Goal: Task Accomplishment & Management: Manage account settings

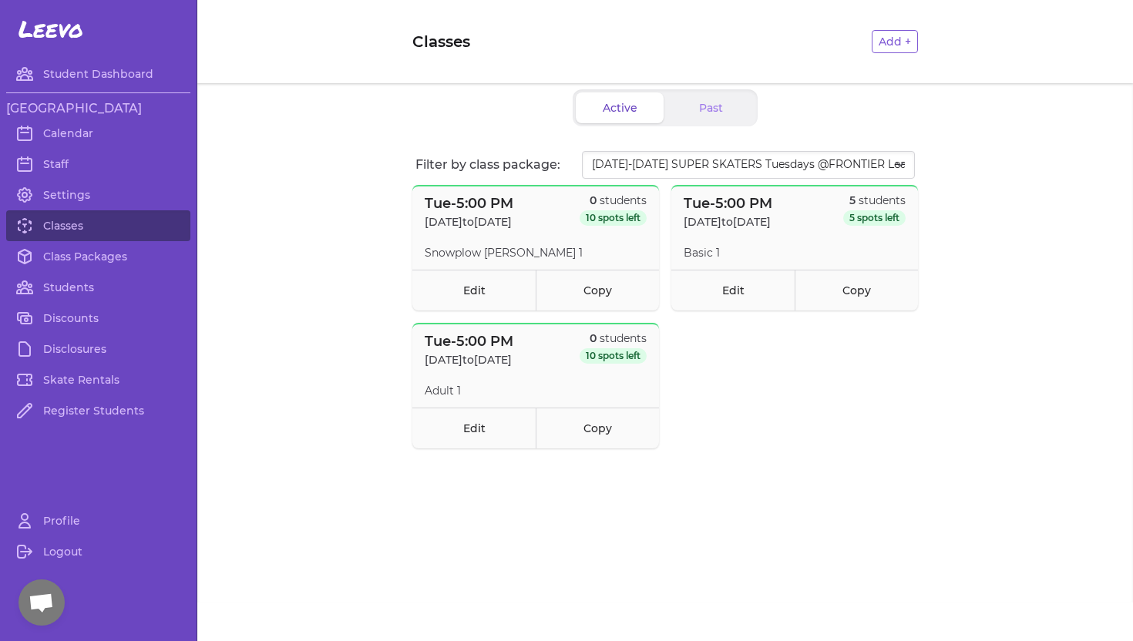
select select "2944"
click at [66, 285] on link "Students" at bounding box center [98, 287] width 184 height 31
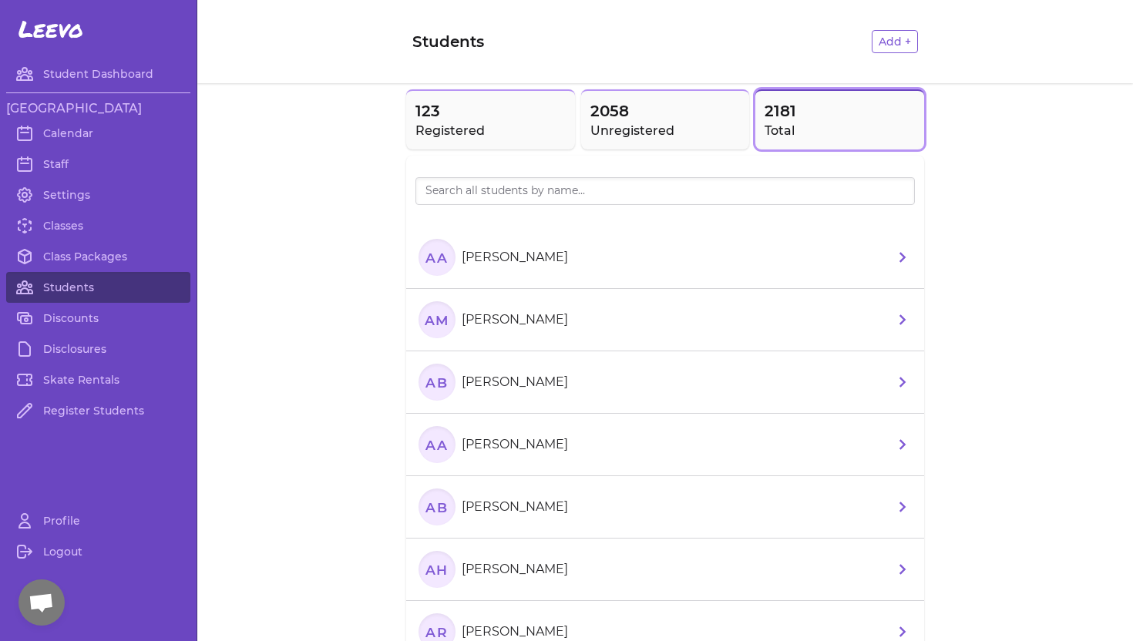
scroll to position [2, 0]
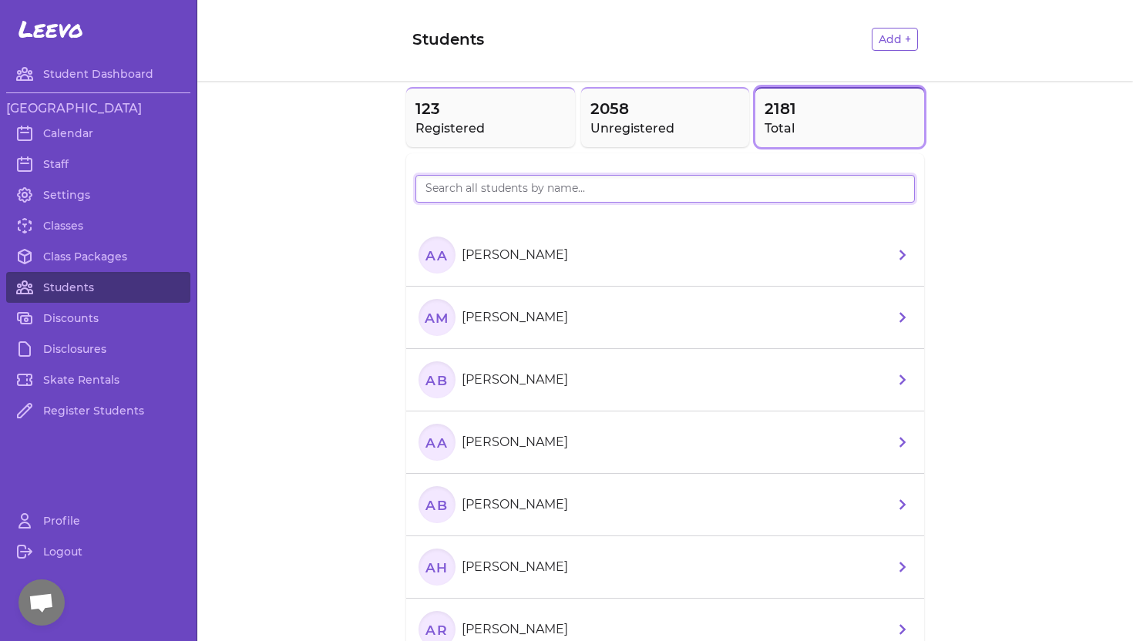
click at [449, 185] on input "search" at bounding box center [664, 189] width 499 height 28
type input "[PERSON_NAME]"
click at [501, 439] on p "[PERSON_NAME]" at bounding box center [515, 442] width 106 height 18
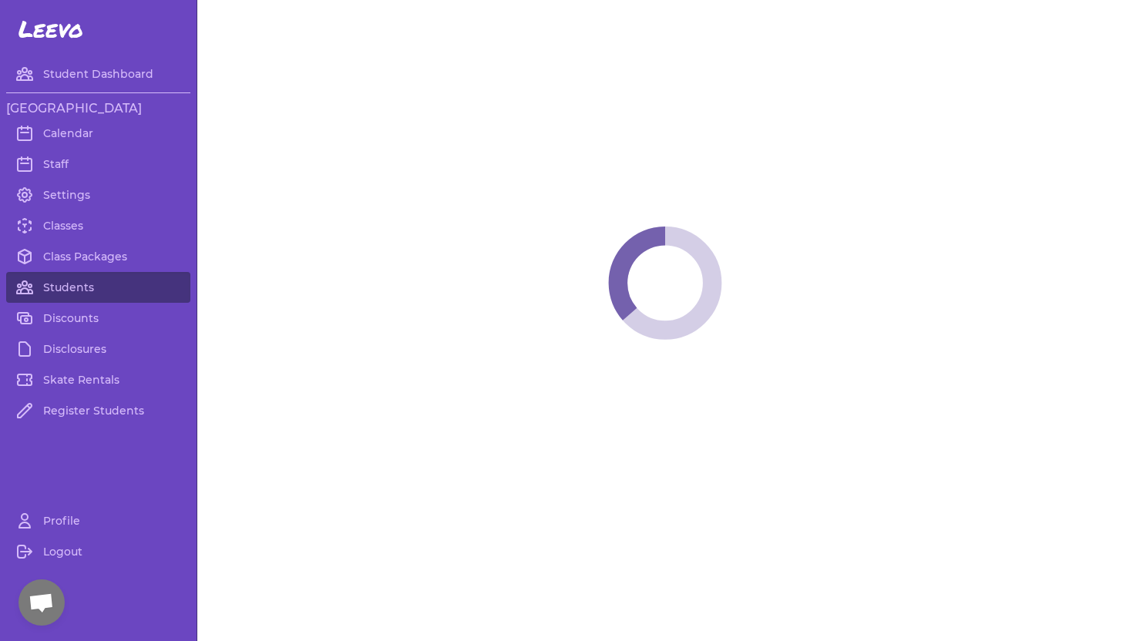
select select "ID"
select select "youth_figure"
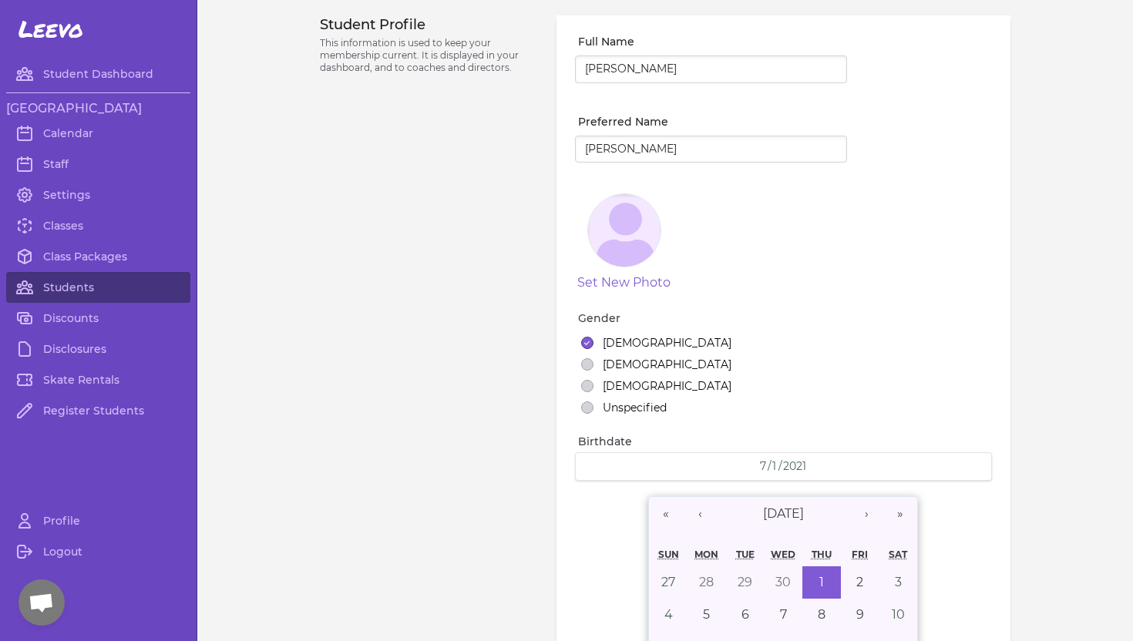
select select "7"
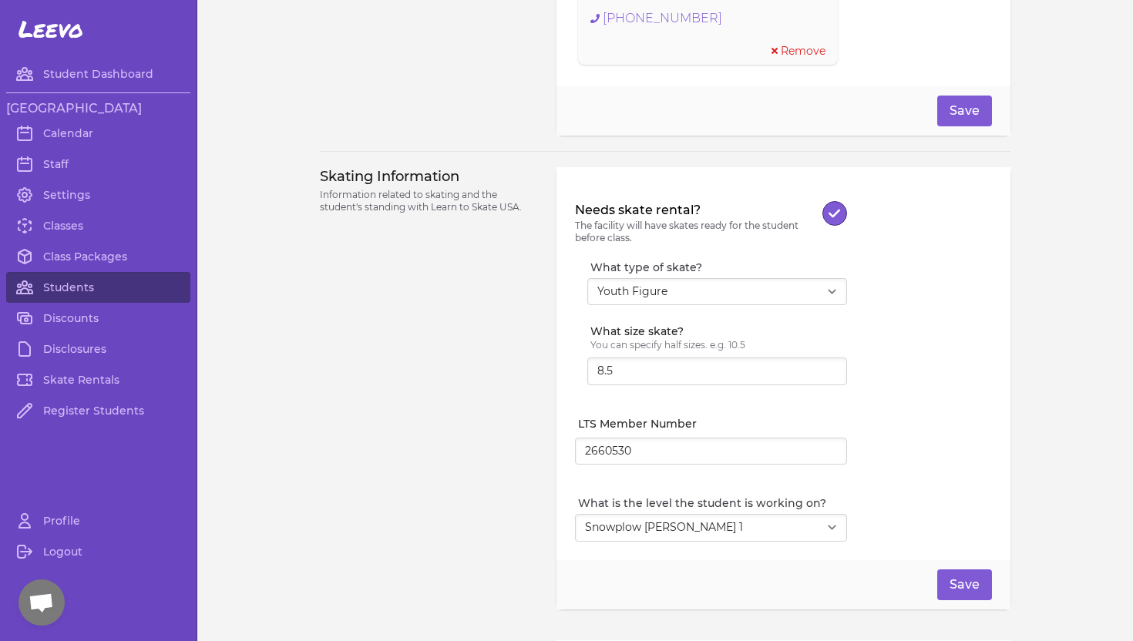
scroll to position [1372, 0]
